Goal: Information Seeking & Learning: Check status

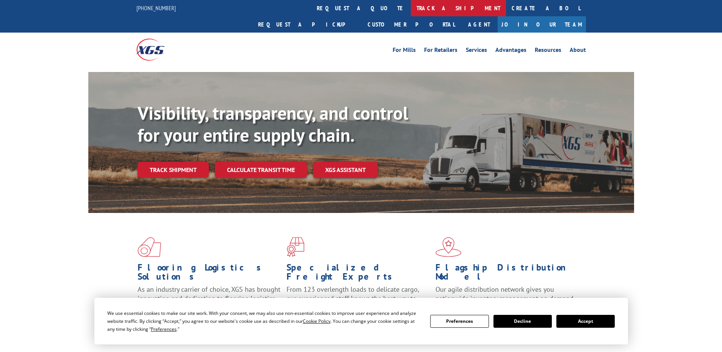
click at [411, 9] on link "track a shipment" at bounding box center [458, 8] width 95 height 16
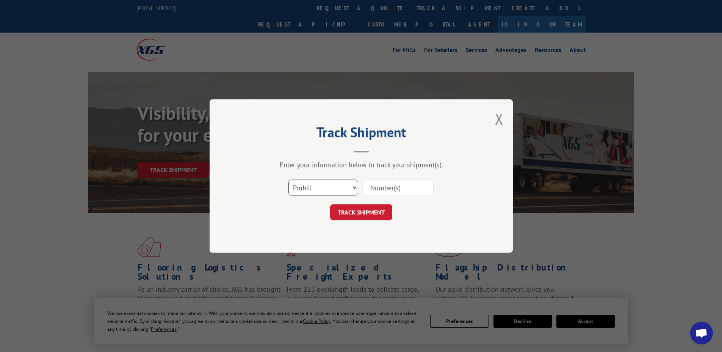
click at [324, 186] on select "Select category... Probill BOL PO" at bounding box center [323, 188] width 70 height 16
select select "bol"
click at [288, 180] on select "Select category... Probill BOL PO" at bounding box center [323, 188] width 70 height 16
click at [367, 187] on input at bounding box center [399, 188] width 70 height 16
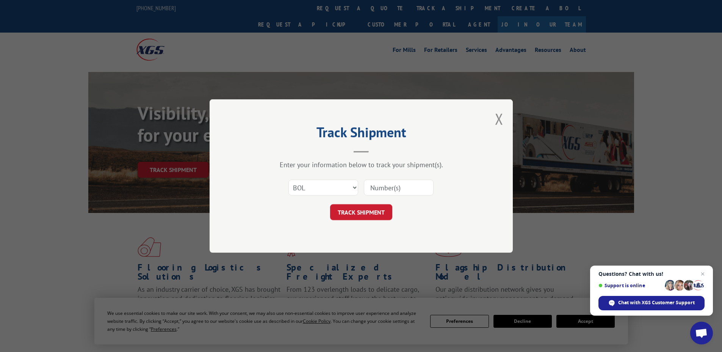
paste input "5194003"
type input "5194003"
click at [361, 212] on button "TRACK SHIPMENT" at bounding box center [361, 212] width 62 height 16
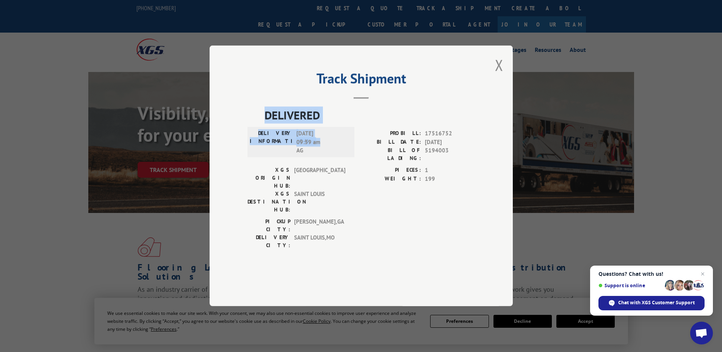
drag, startPoint x: 322, startPoint y: 164, endPoint x: 268, endPoint y: 139, distance: 59.5
click at [268, 139] on div "DELIVERED DELIVERY INFORMATION: [DATE] 09:59 am AG PROBILL: 17516752 BILL DATE:…" at bounding box center [361, 180] width 227 height 147
copy div "DELIVERED DELIVERY INFORMATION: [DATE] 09:59 am"
